Goal: Task Accomplishment & Management: Complete application form

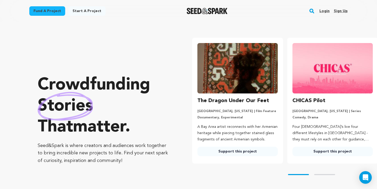
click at [330, 17] on div "Login Sign up" at bounding box center [331, 11] width 32 height 14
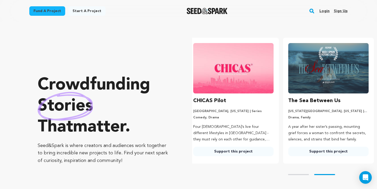
click at [327, 10] on link "Login" at bounding box center [325, 11] width 10 height 8
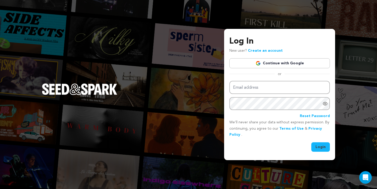
click at [305, 66] on link "Continue with Google" at bounding box center [279, 63] width 101 height 10
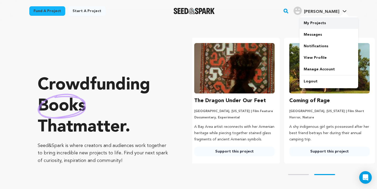
scroll to position [0, 99]
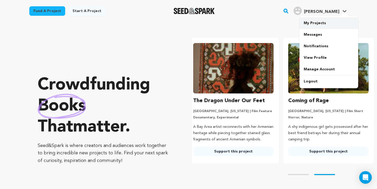
click at [342, 19] on link "My Projects" at bounding box center [329, 23] width 59 height 12
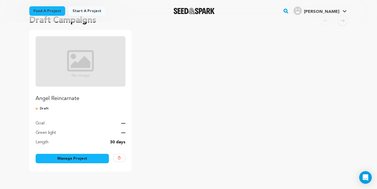
scroll to position [48, 0]
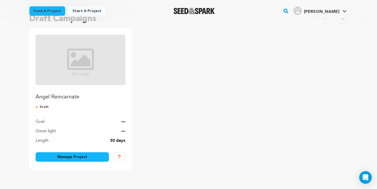
click at [97, 158] on link "Manage Project" at bounding box center [72, 156] width 73 height 9
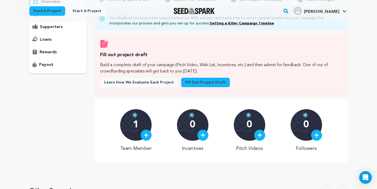
scroll to position [63, 0]
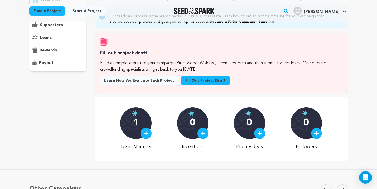
click at [194, 79] on link "Fill out project draft" at bounding box center [205, 80] width 49 height 9
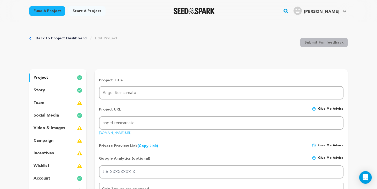
click at [65, 101] on div "team" at bounding box center [57, 102] width 57 height 8
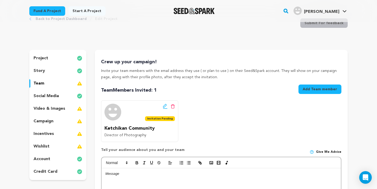
scroll to position [19, 0]
click at [171, 117] on span "Invitation Pending" at bounding box center [160, 118] width 30 height 5
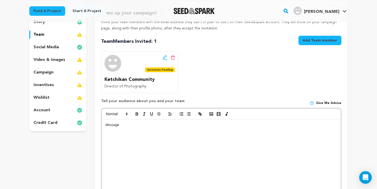
click at [161, 134] on div at bounding box center [221, 158] width 239 height 79
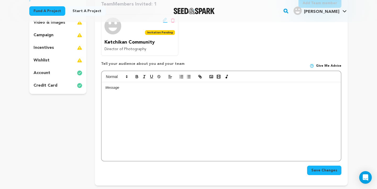
scroll to position [5, 0]
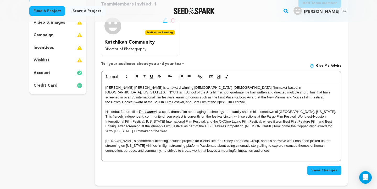
click at [106, 85] on p "Emilio Miguel Torres is an award-winning Puerto Rican-Mexican American filmmake…" at bounding box center [222, 94] width 232 height 19
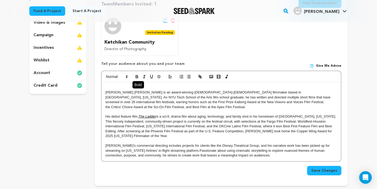
click at [135, 74] on icon "button" at bounding box center [137, 76] width 5 height 5
click at [140, 75] on button "button" at bounding box center [136, 76] width 7 height 6
click at [137, 75] on icon "button" at bounding box center [137, 76] width 5 height 5
click at [109, 86] on strong "milio" at bounding box center [122, 87] width 29 height 4
click at [120, 87] on p "Emilio" at bounding box center [222, 87] width 232 height 5
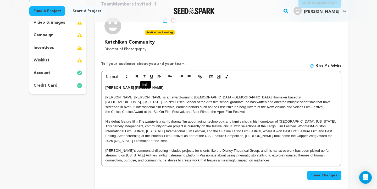
click at [146, 76] on icon "button" at bounding box center [144, 76] width 5 height 5
click at [136, 75] on icon "button" at bounding box center [137, 75] width 2 height 1
click at [147, 76] on button "button" at bounding box center [144, 76] width 7 height 6
click at [106, 86] on strong "Emilio Miguel Torres" at bounding box center [135, 87] width 58 height 4
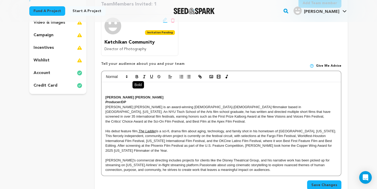
click at [139, 76] on icon "button" at bounding box center [137, 76] width 5 height 5
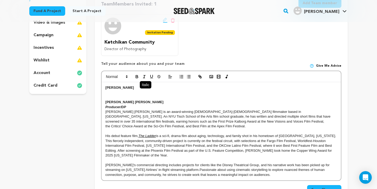
click at [143, 76] on icon "button" at bounding box center [144, 76] width 5 height 5
click at [136, 75] on icon "button" at bounding box center [137, 76] width 5 height 5
click at [136, 75] on icon "button" at bounding box center [137, 75] width 2 height 1
click at [145, 75] on line "button" at bounding box center [145, 75] width 2 height 0
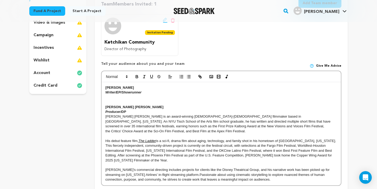
click at [131, 92] on em "Writer/EP/Showrunner" at bounding box center [124, 92] width 36 height 4
click at [107, 96] on p at bounding box center [222, 97] width 232 height 5
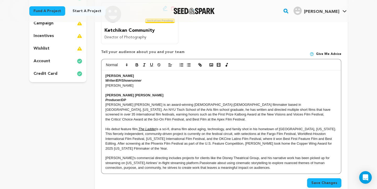
scroll to position [118, 0]
